Goal: Task Accomplishment & Management: Manage account settings

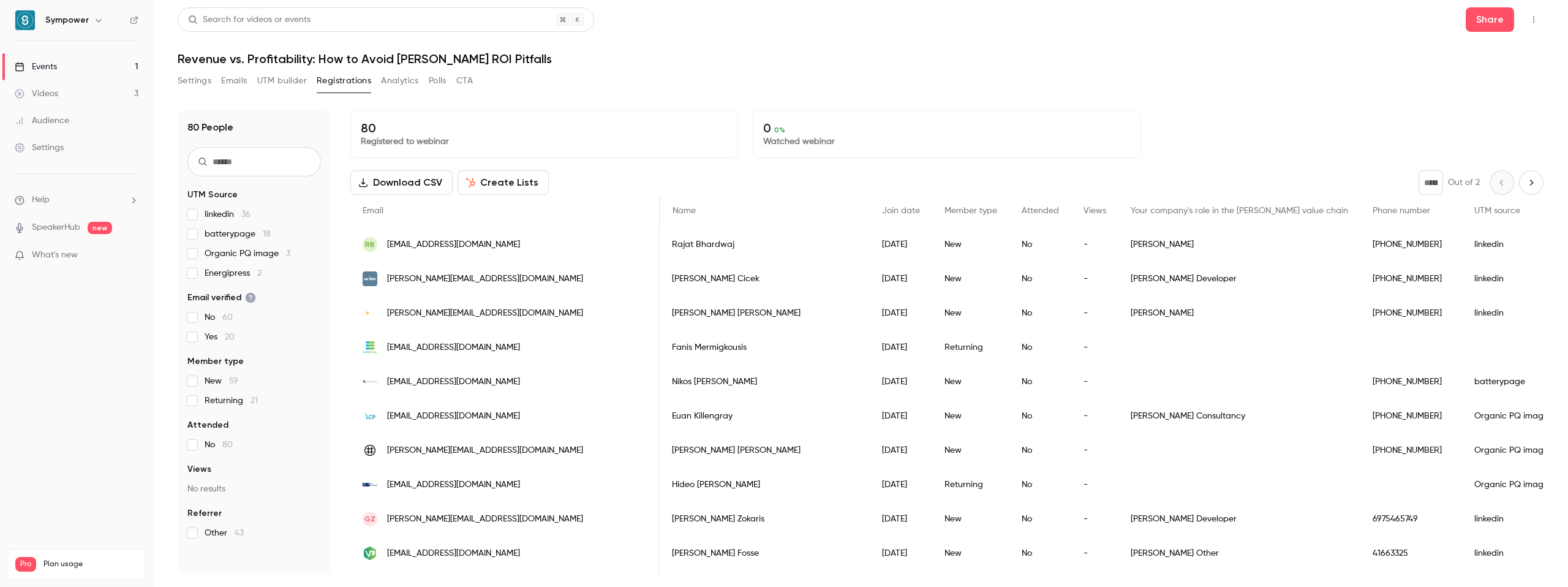
scroll to position [0, 319]
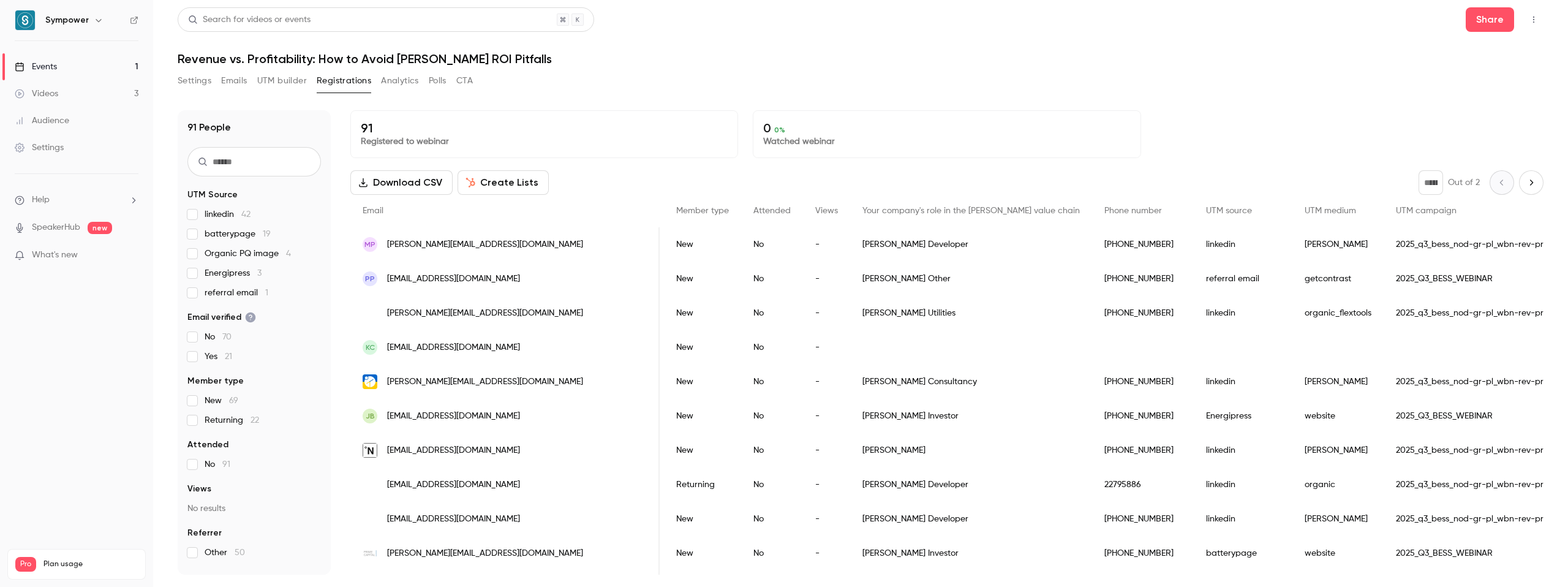
scroll to position [0, 268]
click at [1090, 75] on div "Settings Emails UTM builder Registrations Analytics Polls CTA" at bounding box center [860, 83] width 1366 height 25
click at [1026, 38] on header "Search for videos or events Share Revenue vs. Profitability: How to Avoid [PERS…" at bounding box center [860, 37] width 1366 height 59
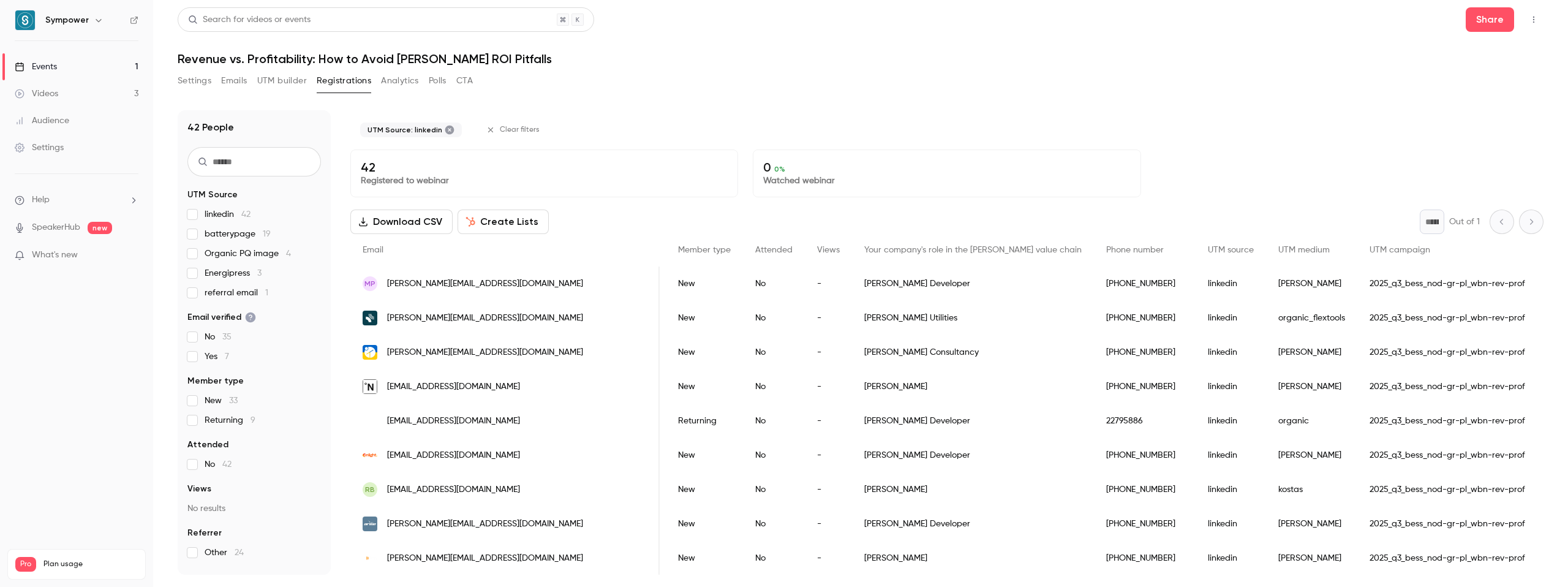
scroll to position [0, 249]
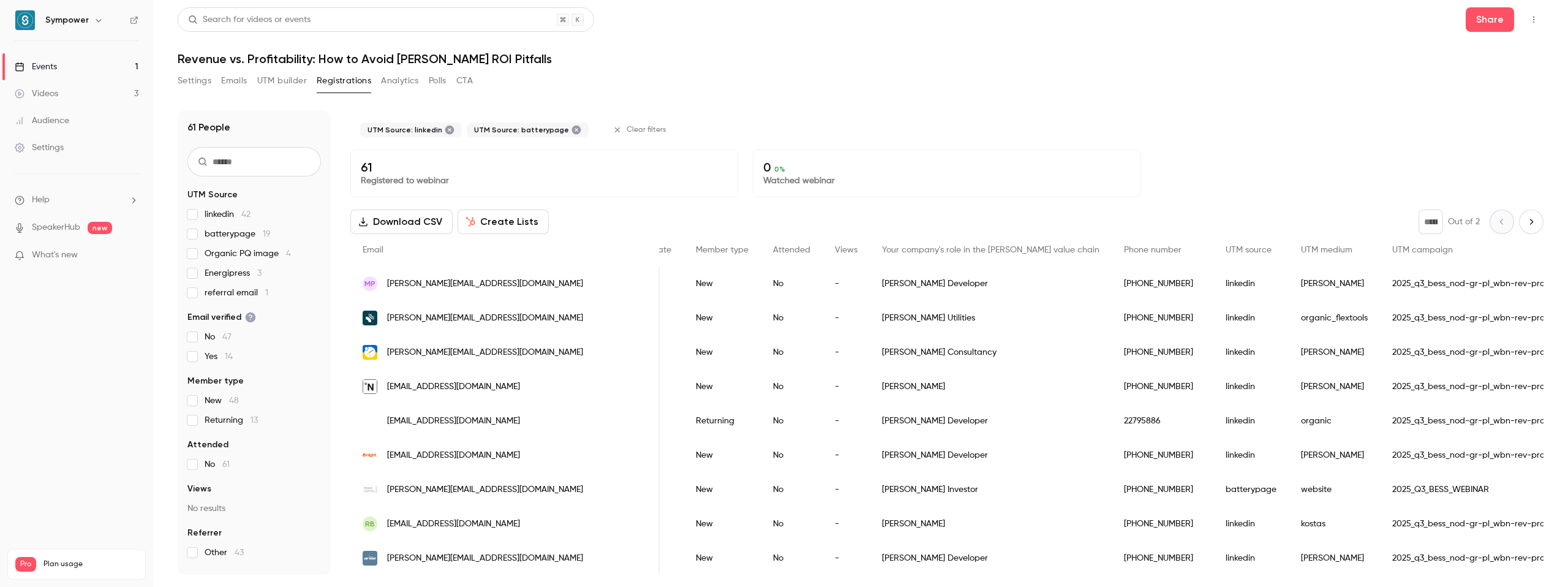
click at [737, 70] on div "Search for videos or events Share Revenue vs. Profitability: How to Avoid BESS …" at bounding box center [860, 291] width 1366 height 567
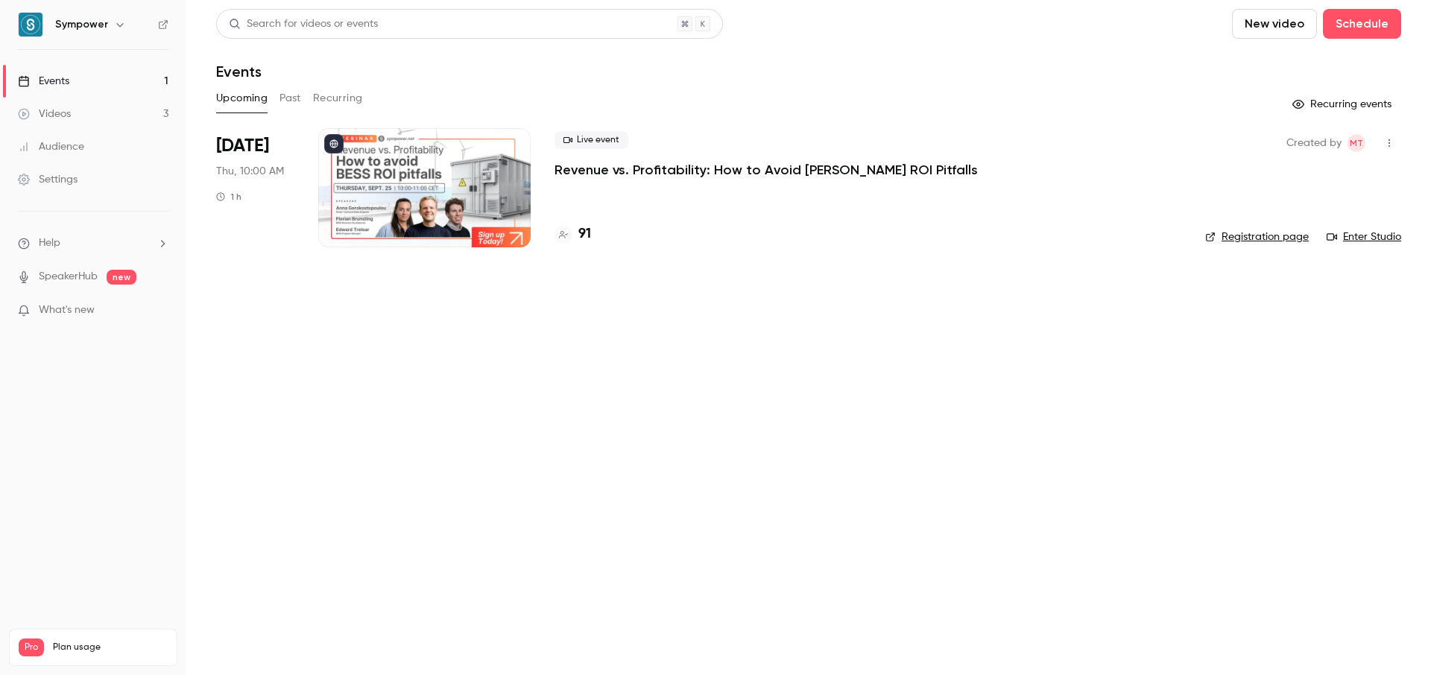
click at [627, 167] on p "Revenue vs. Profitability: How to Avoid [PERSON_NAME] ROI Pitfalls" at bounding box center [766, 170] width 423 height 18
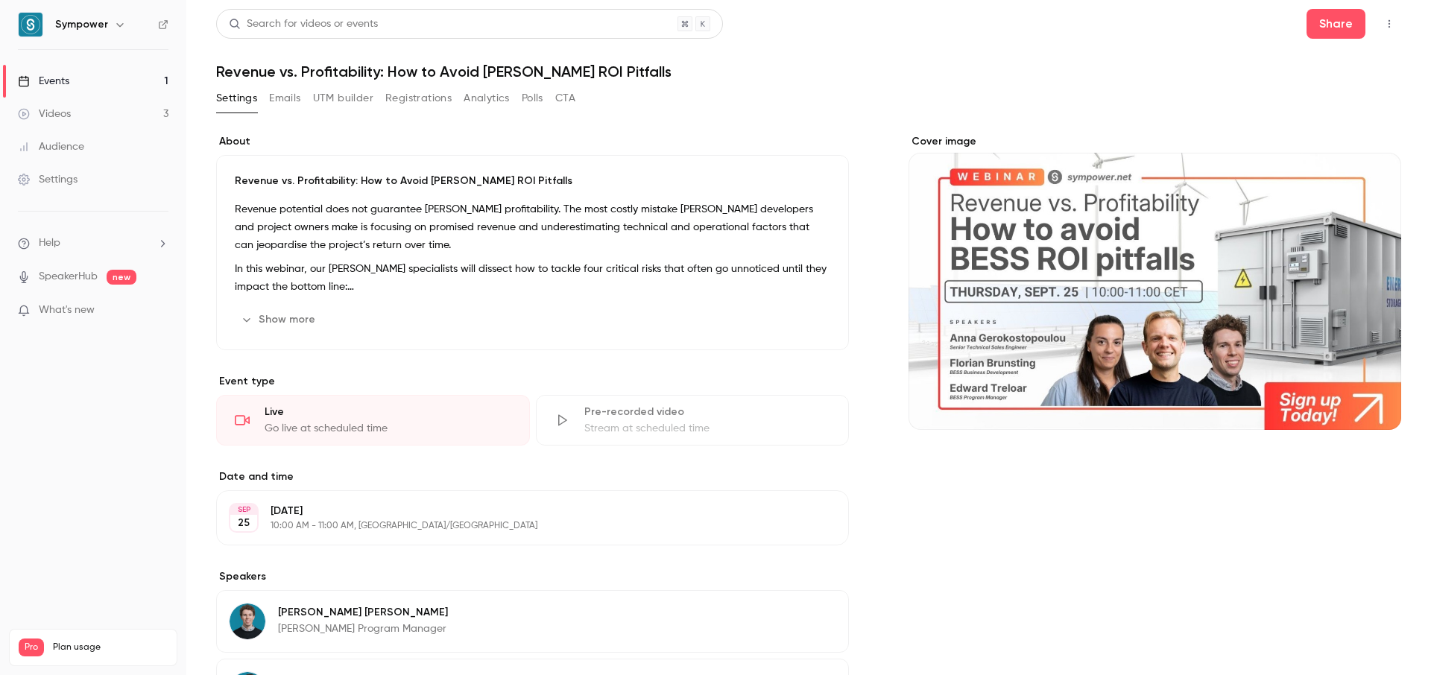
click at [423, 100] on button "Registrations" at bounding box center [418, 98] width 66 height 24
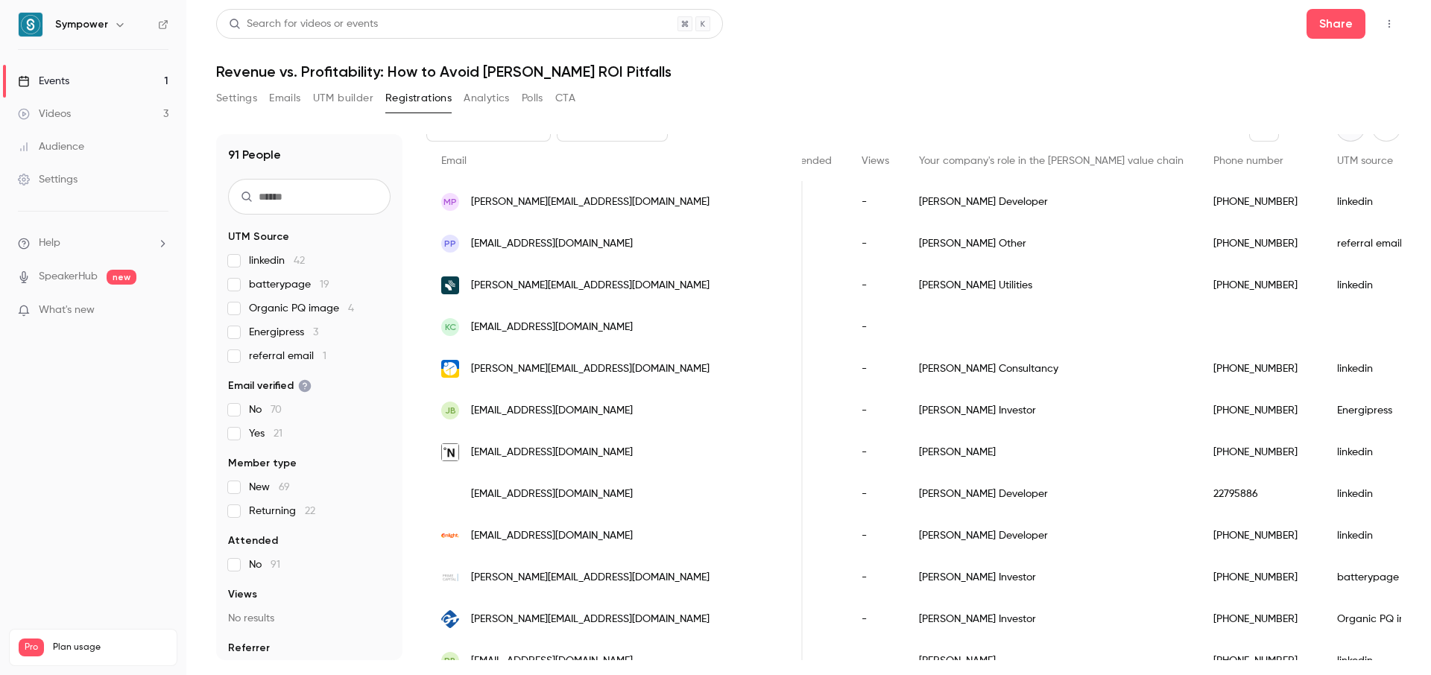
scroll to position [116, 0]
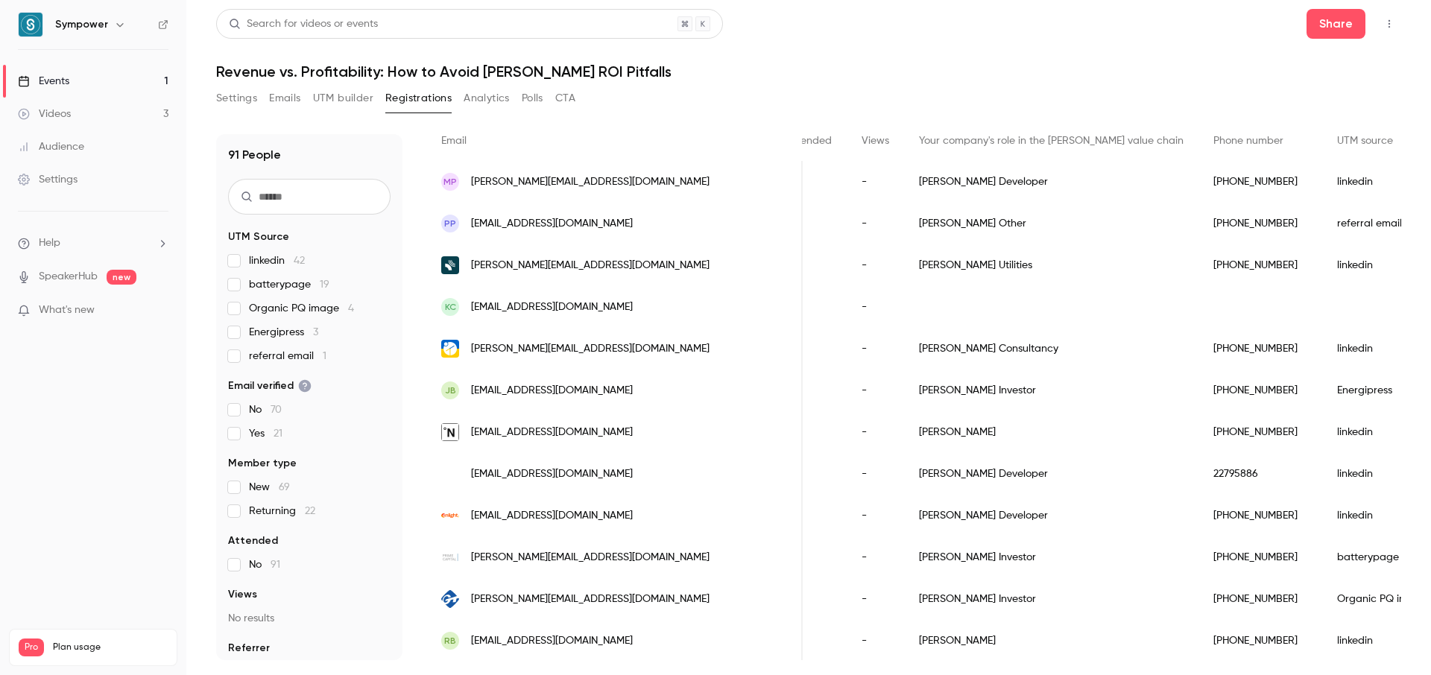
click at [1322, 306] on div "People list" at bounding box center [1382, 307] width 120 height 42
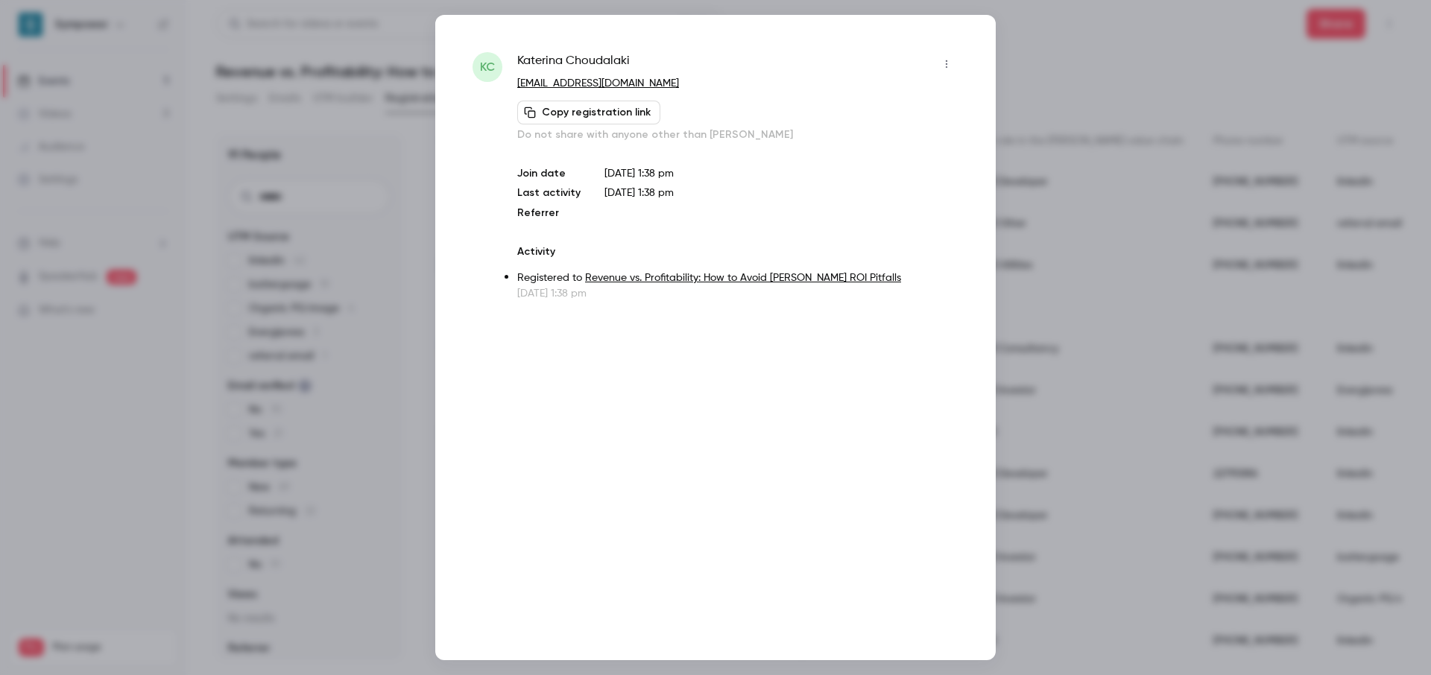
click at [1123, 37] on div at bounding box center [715, 337] width 1431 height 675
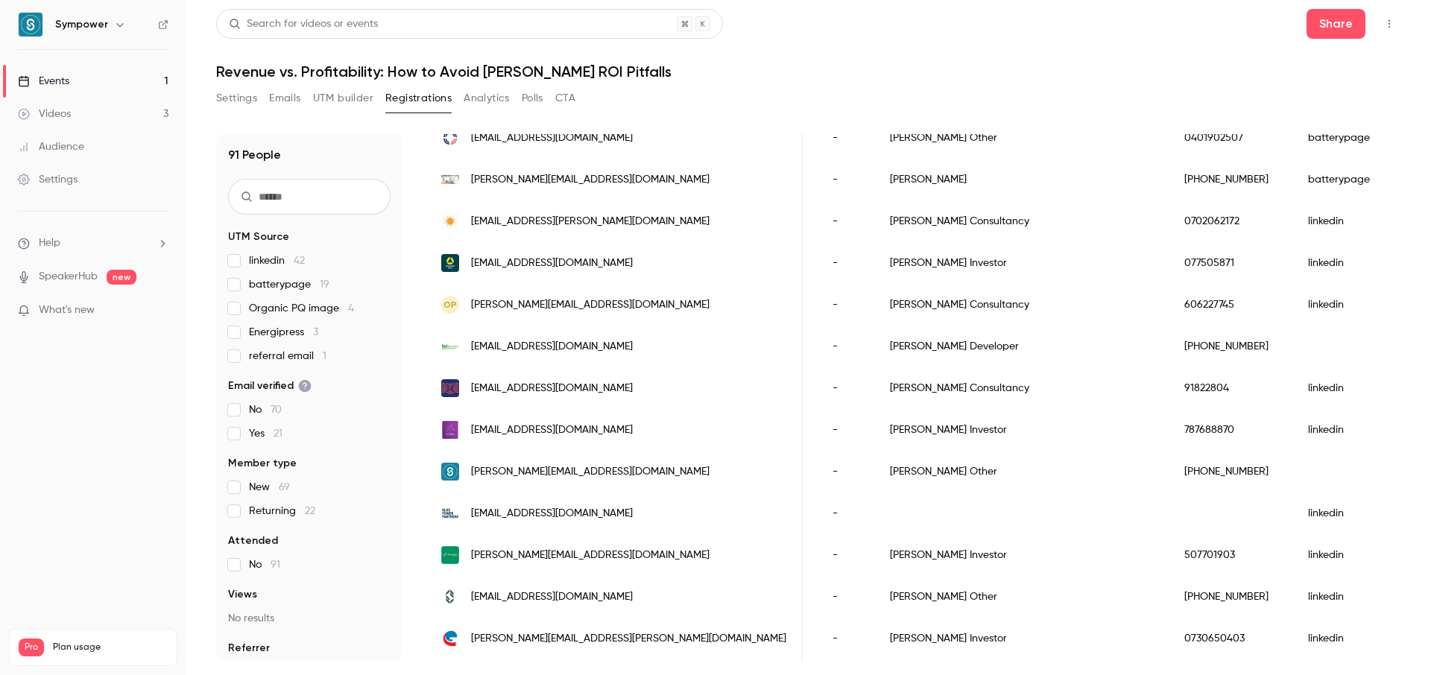
scroll to position [1507, 0]
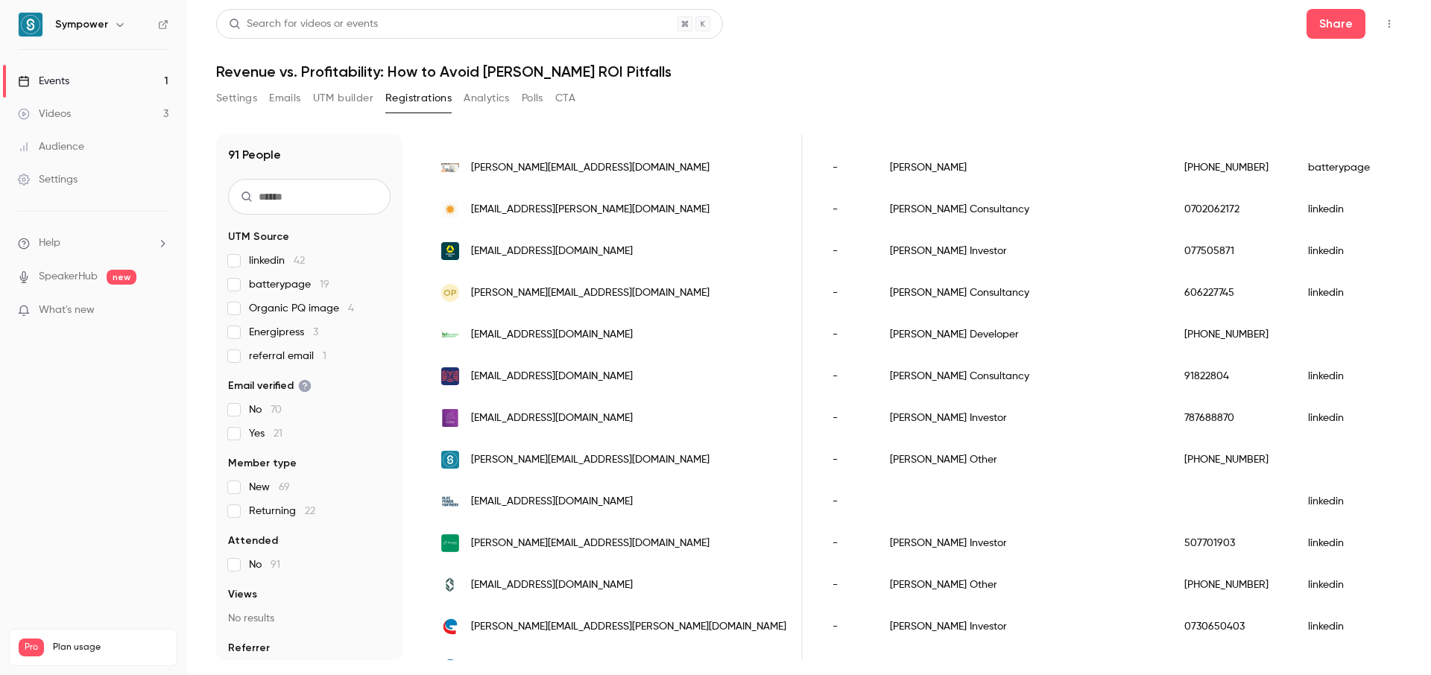
click at [233, 386] on span "Email verified" at bounding box center [269, 386] width 83 height 15
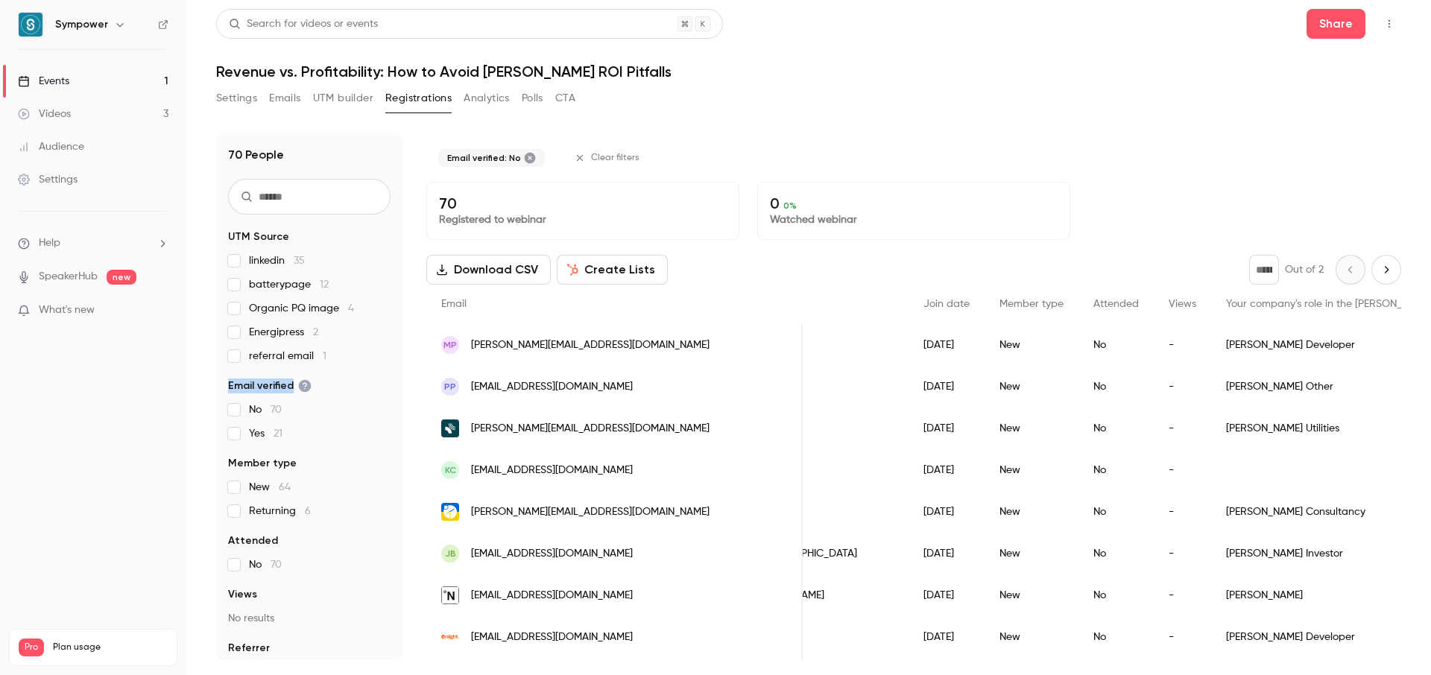
scroll to position [0, 11]
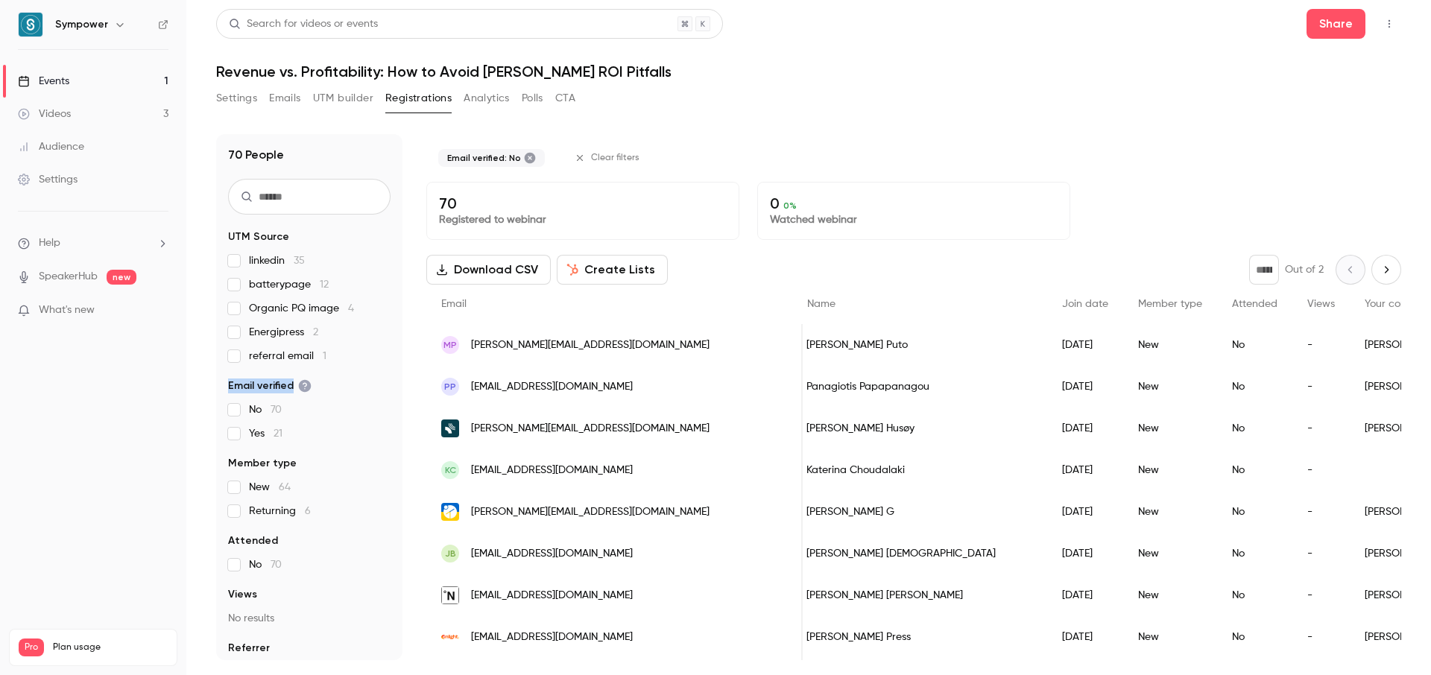
click at [262, 385] on span "Email verified" at bounding box center [269, 386] width 83 height 15
click at [281, 405] on span "70" at bounding box center [276, 410] width 11 height 10
